Goal: Information Seeking & Learning: Learn about a topic

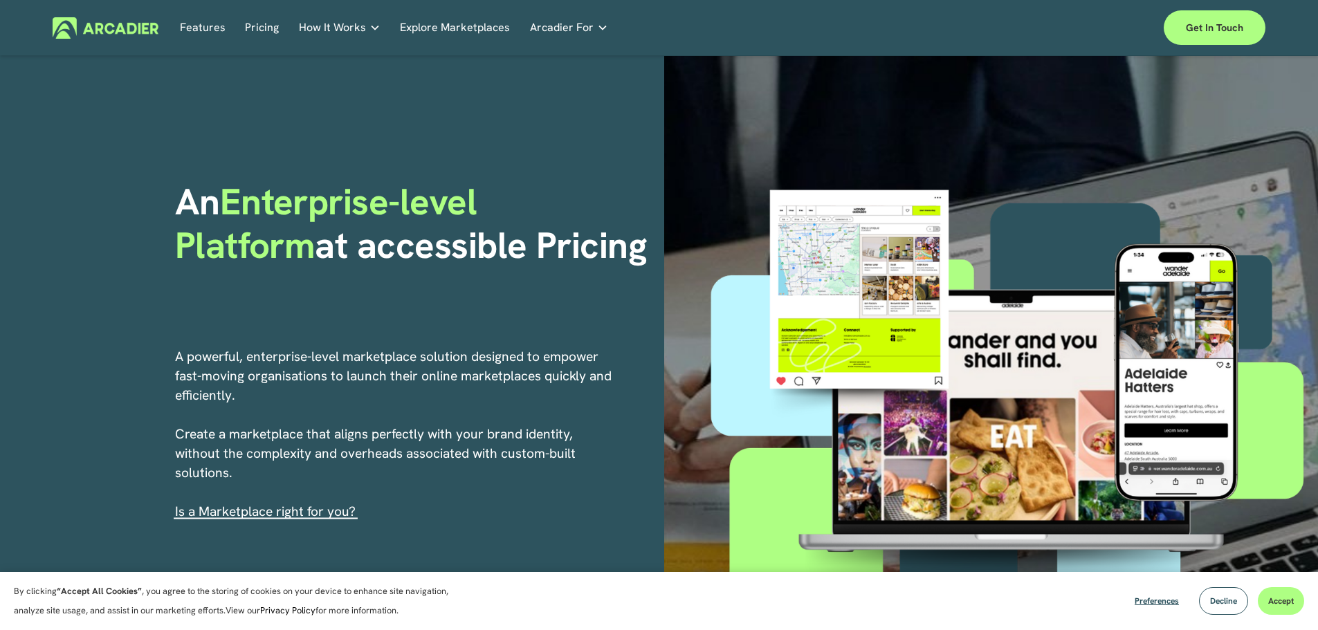
click at [452, 21] on link "Explore Marketplaces" at bounding box center [455, 27] width 110 height 21
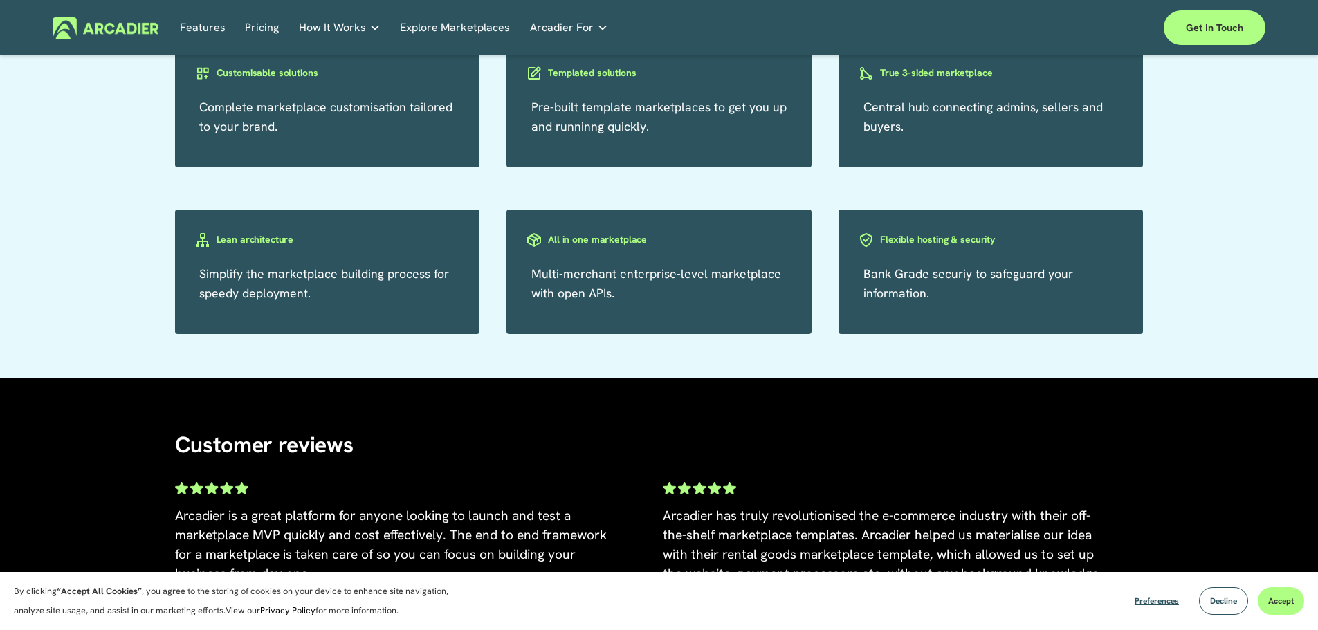
scroll to position [2404, 0]
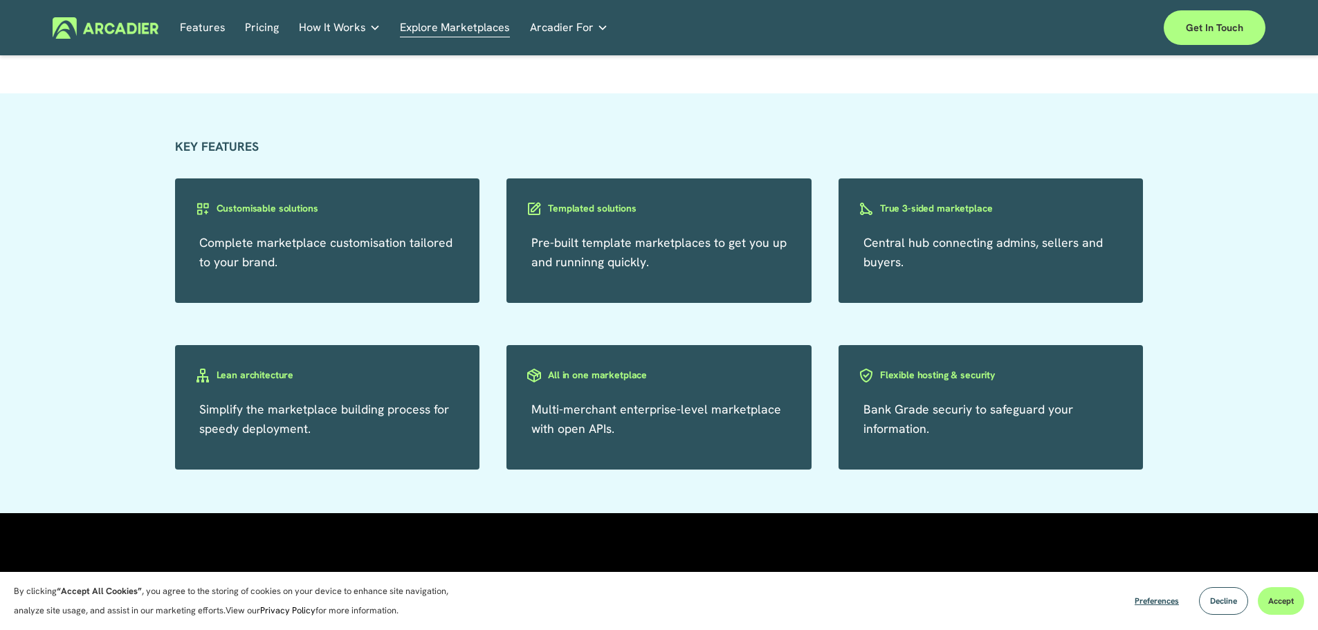
click at [264, 34] on link "Pricing" at bounding box center [262, 27] width 34 height 21
